Goal: Task Accomplishment & Management: Manage account settings

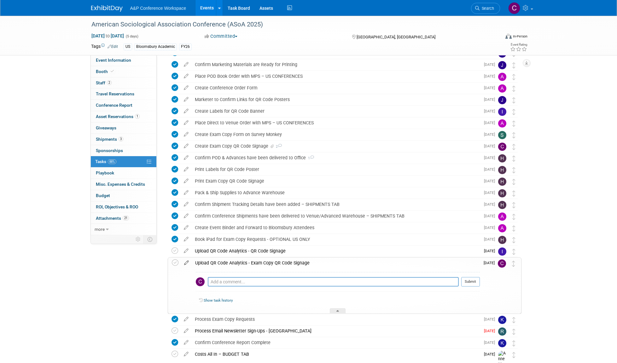
click at [185, 262] on icon at bounding box center [186, 262] width 11 height 8
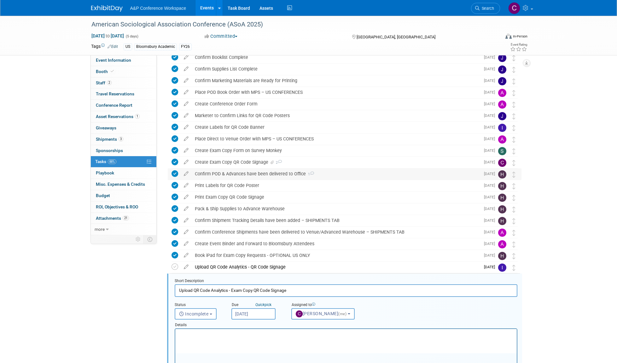
scroll to position [146, 0]
click at [187, 161] on icon at bounding box center [186, 161] width 11 height 8
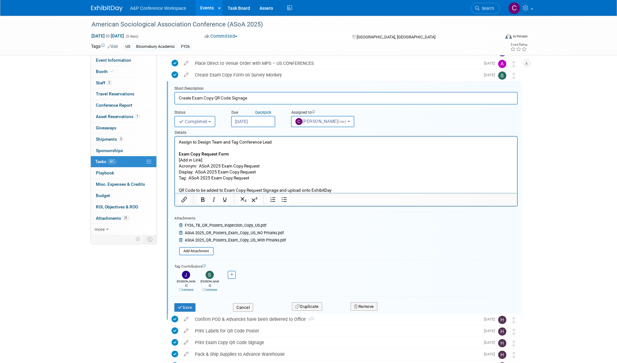
scroll to position [223, 0]
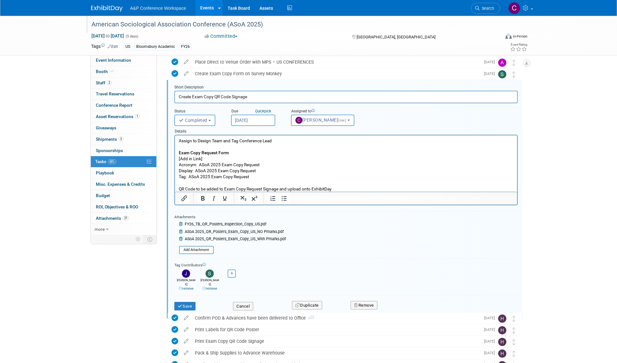
drag, startPoint x: 92, startPoint y: 24, endPoint x: 265, endPoint y: 25, distance: 173.1
click at [265, 25] on div "American Sociological Association Conference (ASoA 2025)" at bounding box center [289, 24] width 401 height 11
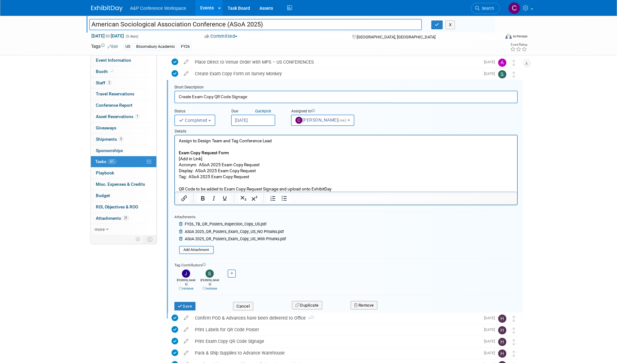
click at [262, 25] on input "American Sociological Association Conference (ASoA 2025)" at bounding box center [255, 24] width 333 height 11
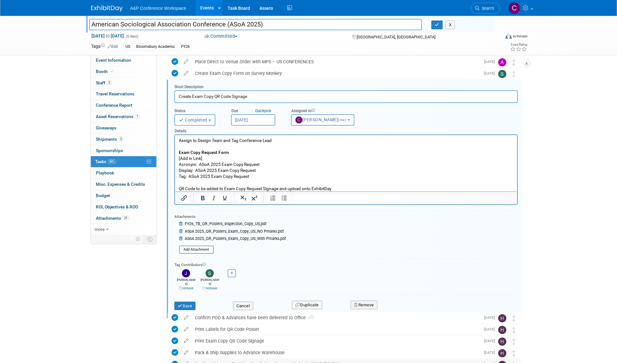
click at [259, 26] on input "American Sociological Association Conference (ASoA 2025)" at bounding box center [255, 24] width 333 height 11
drag, startPoint x: 371, startPoint y: 305, endPoint x: 196, endPoint y: 171, distance: 221.0
click at [196, 171] on p "Assign to Design Team and Tag Conference Lead Exam Copy Request Form [Add in Li…" at bounding box center [345, 165] width 335 height 54
drag, startPoint x: 196, startPoint y: 171, endPoint x: 258, endPoint y: 171, distance: 62.1
click at [258, 171] on p "Assign to Design Team and Tag Conference Lead Exam Copy Request Form [Add in Li…" at bounding box center [345, 165] width 335 height 54
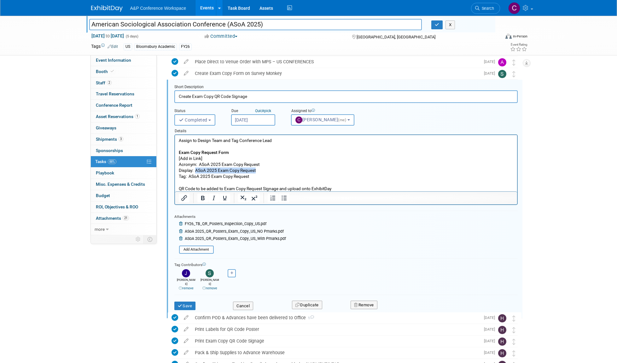
copy p "ASoA 2025 Exam Copy Request"
drag, startPoint x: 189, startPoint y: 177, endPoint x: 252, endPoint y: 177, distance: 63.0
click at [252, 177] on p "Assign to Design Team and Tag Conference Lead Exam Copy Request Form [Add in Li…" at bounding box center [345, 165] width 335 height 54
copy p "ASoA 2025 Exam Copy Request"
drag, startPoint x: 213, startPoint y: 177, endPoint x: 195, endPoint y: 176, distance: 17.8
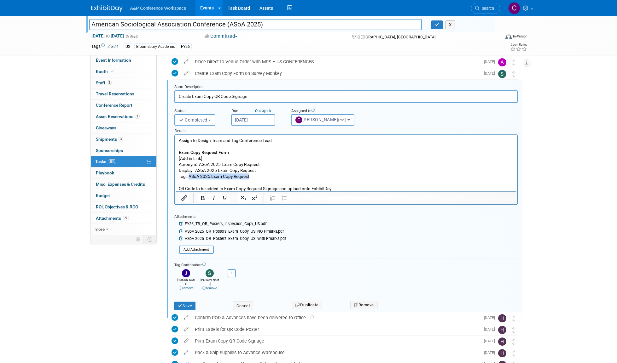
click at [212, 177] on p "Assign to Design Team and Tag Conference Lead Exam Copy Request Form [Add in Li…" at bounding box center [345, 165] width 335 height 54
drag, startPoint x: 189, startPoint y: 177, endPoint x: 252, endPoint y: 177, distance: 62.4
click at [252, 177] on p "Assign to Design Team and Tag Conference Lead Exam Copy Request Form [Add in Li…" at bounding box center [345, 165] width 335 height 54
copy p "ASoA 2025 Exam Copy Request"
